Goal: Information Seeking & Learning: Check status

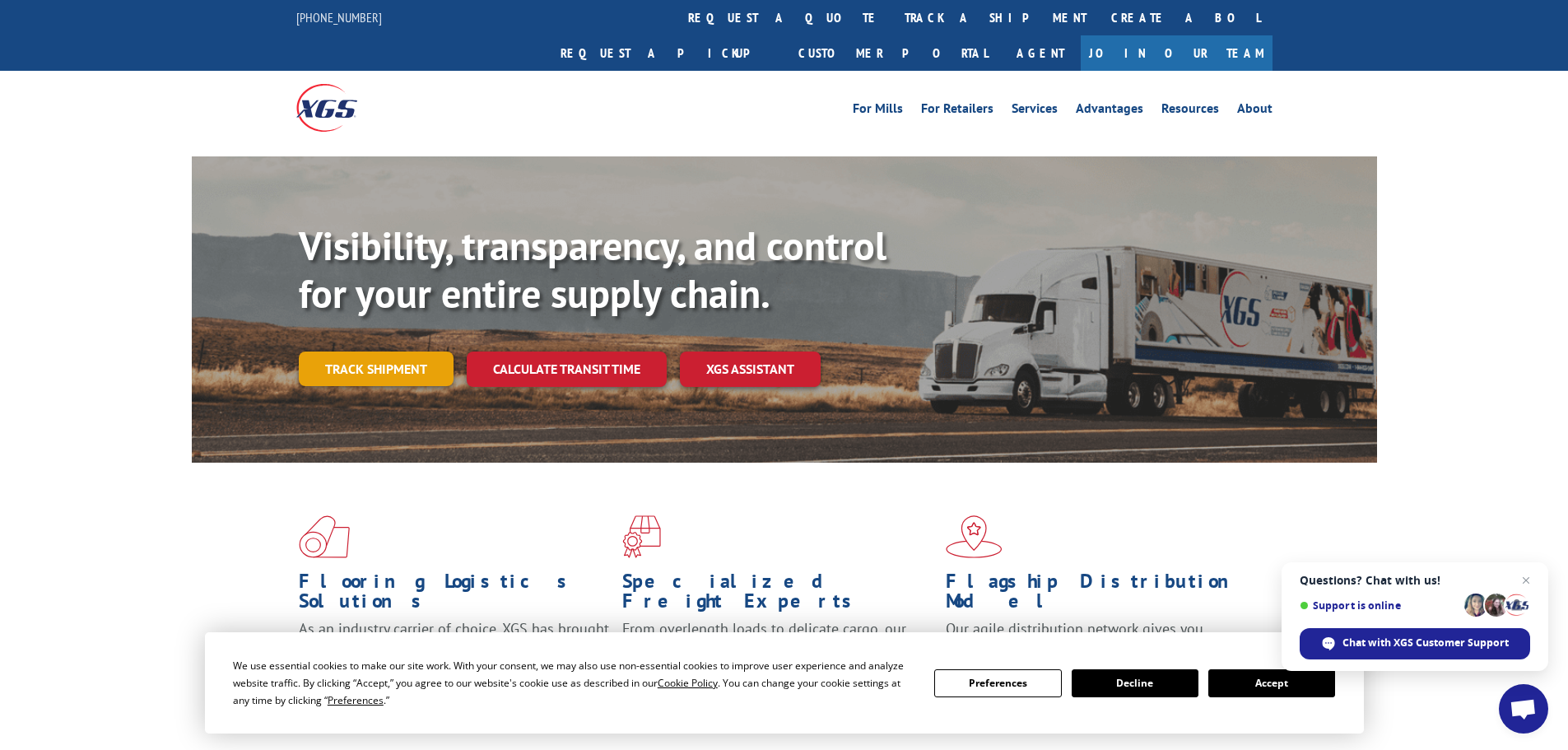
click at [369, 352] on link "Track shipment" at bounding box center [376, 369] width 154 height 35
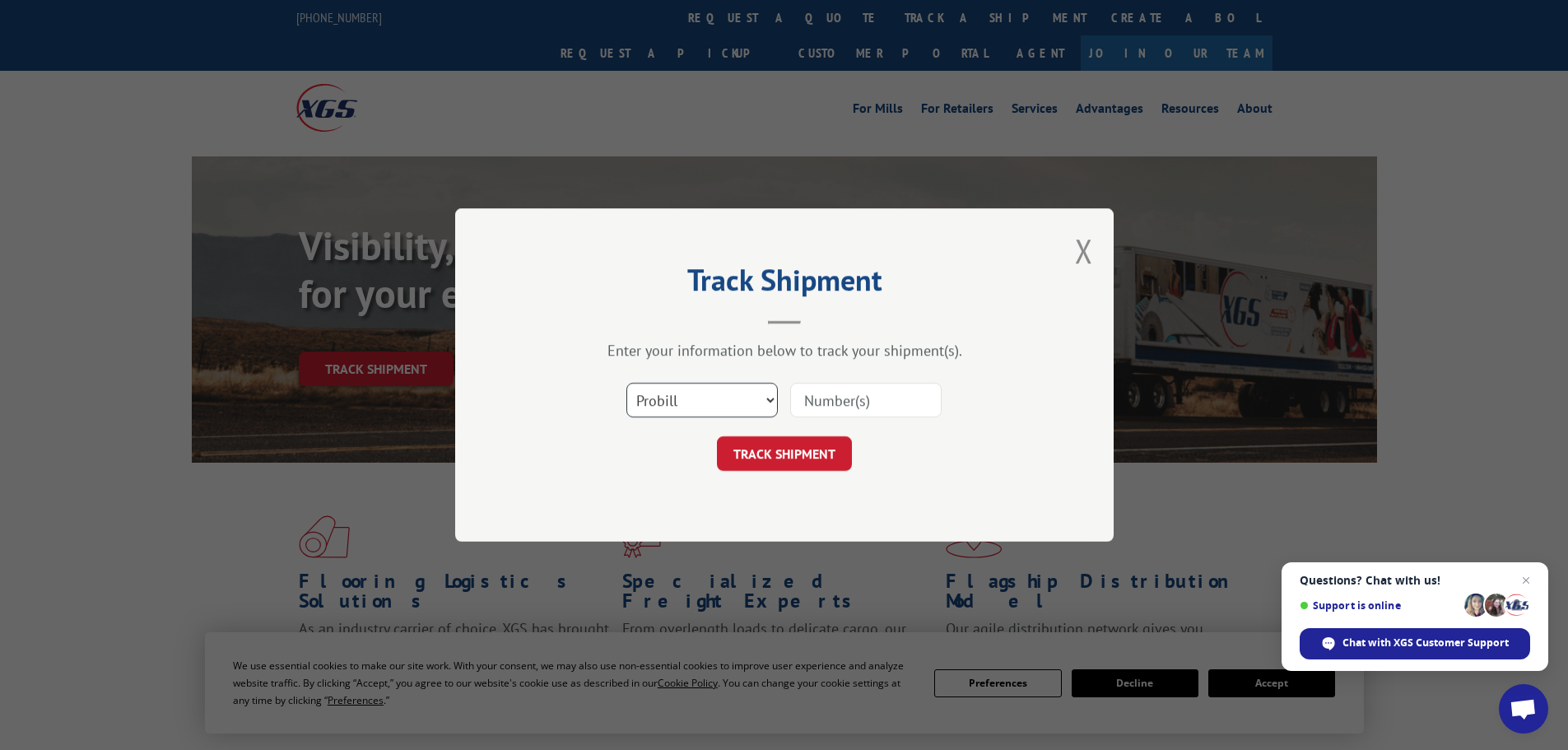
click at [684, 392] on select "Select category... Probill BOL PO" at bounding box center [702, 400] width 152 height 35
select select "po"
click at [626, 383] on select "Select category... Probill BOL PO" at bounding box center [702, 400] width 152 height 35
paste input "29522295"
type input "29522295"
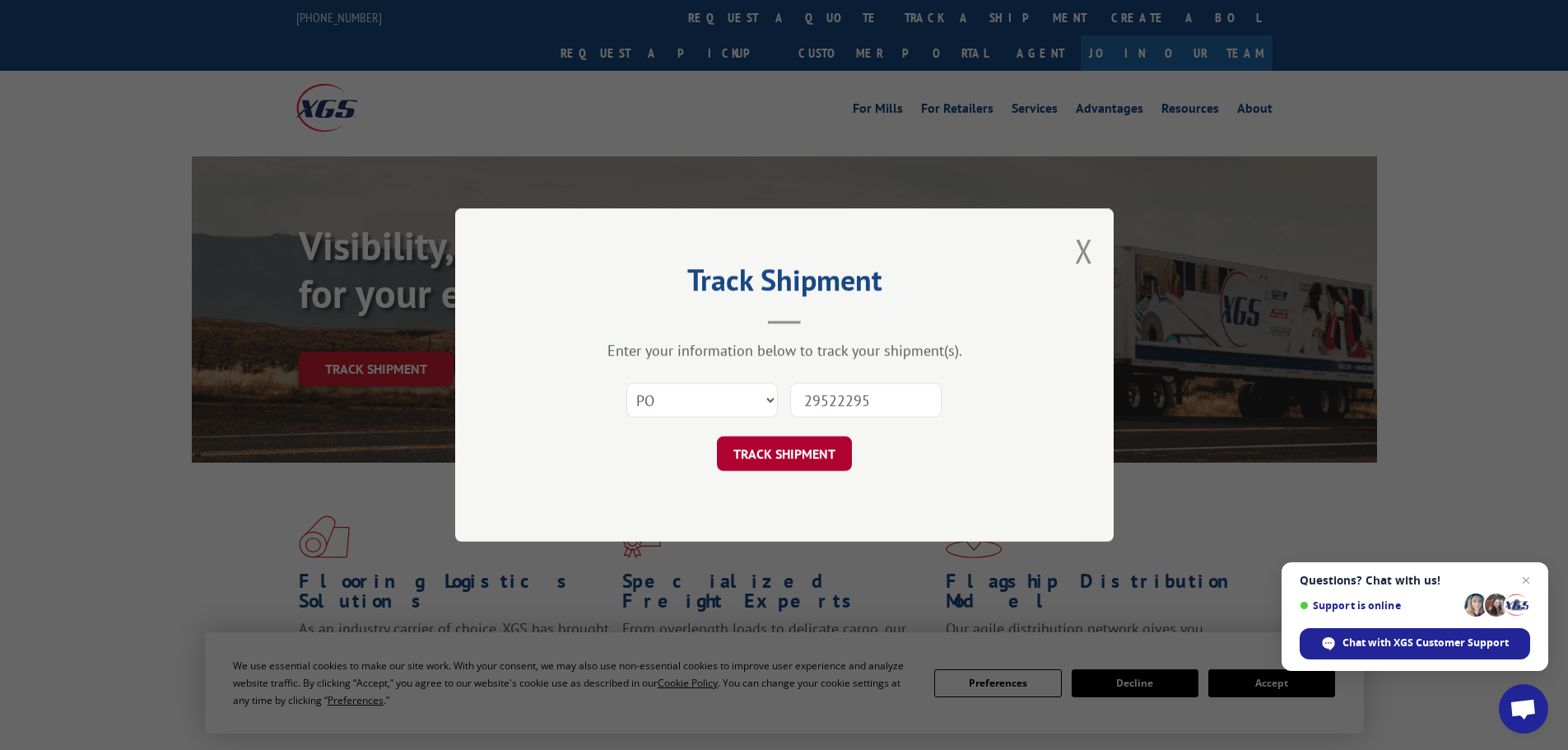
click at [822, 446] on button "TRACK SHIPMENT" at bounding box center [784, 454] width 135 height 35
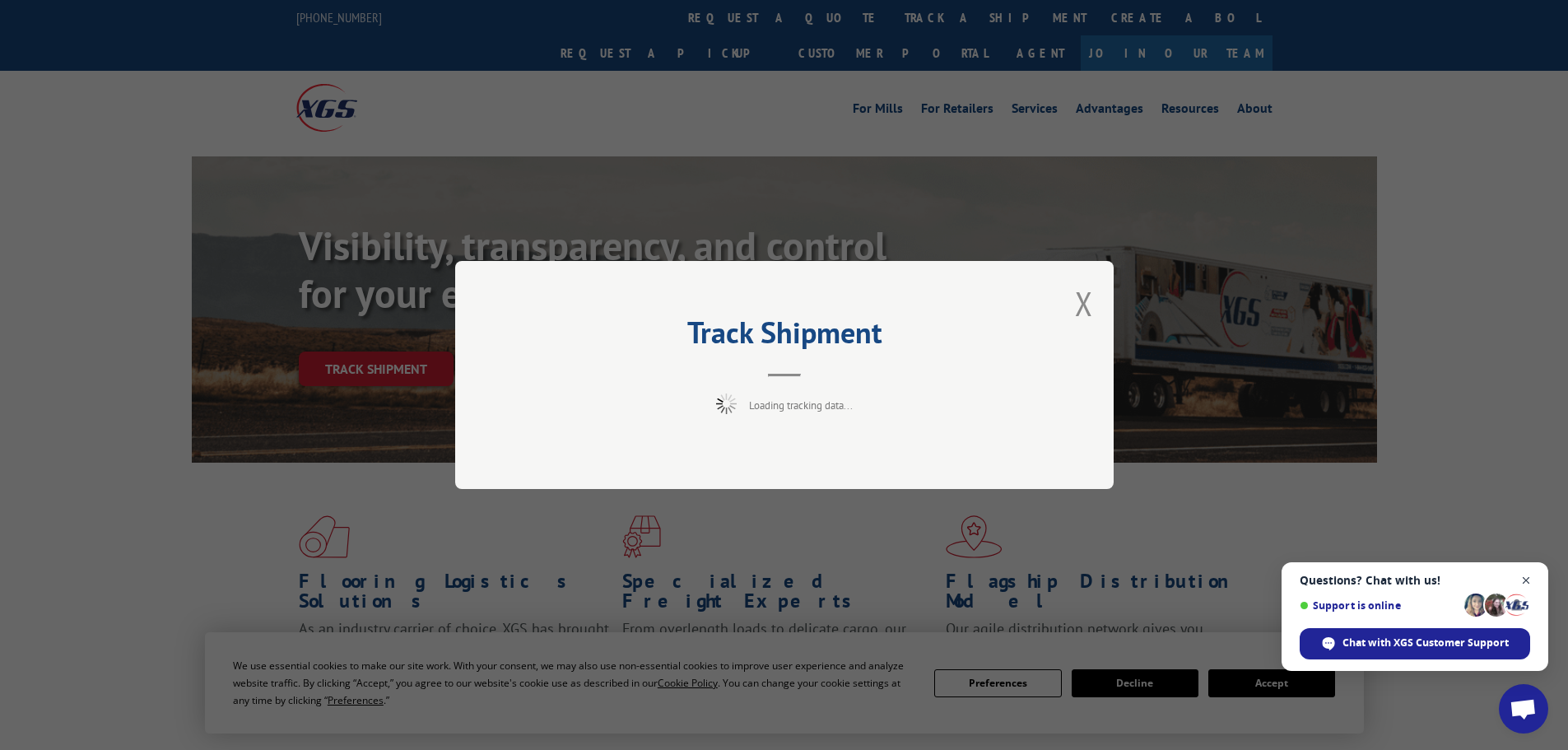
click at [1527, 578] on span "Close chat" at bounding box center [1526, 580] width 21 height 21
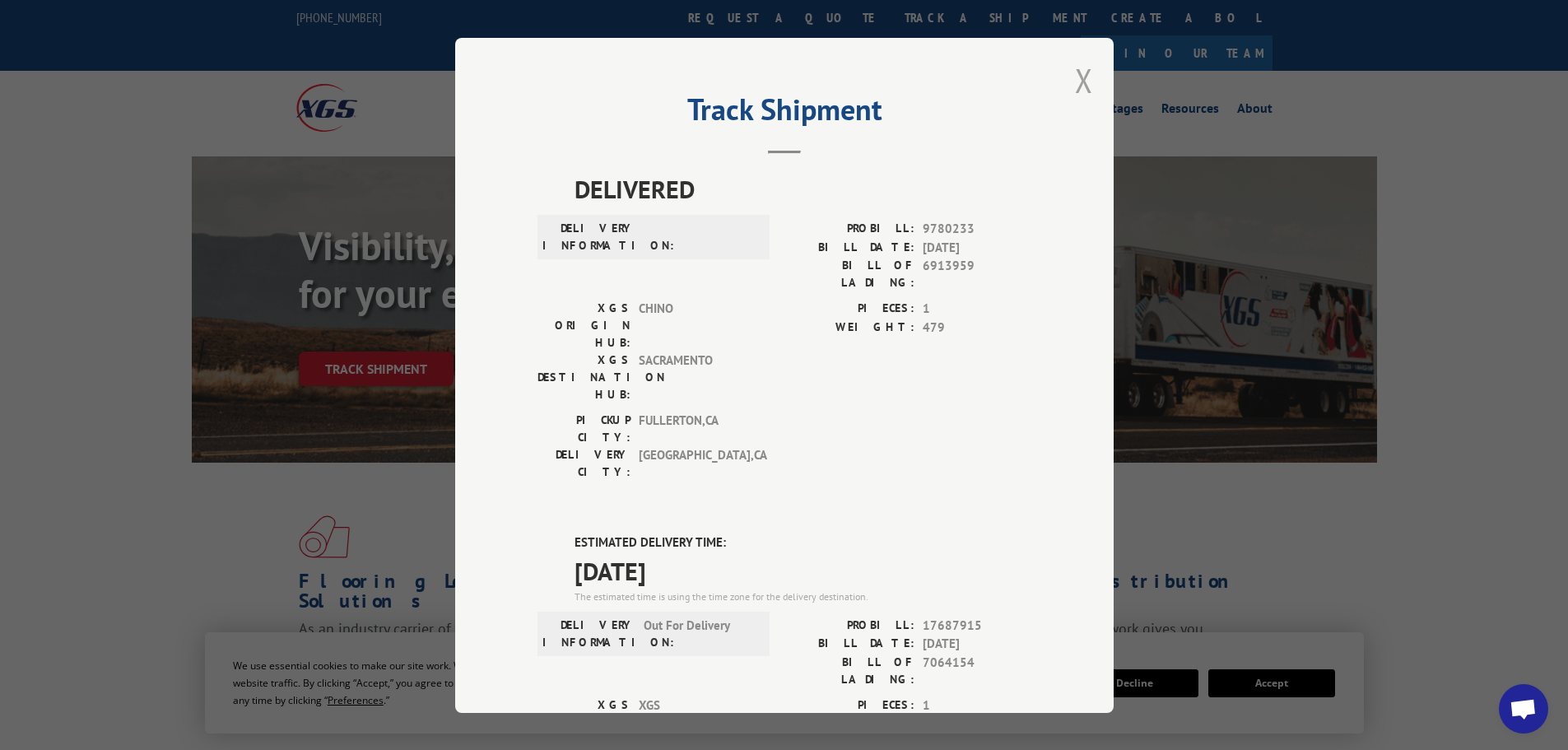
click at [1075, 82] on button "Close modal" at bounding box center [1083, 79] width 18 height 44
